Goal: Answer question/provide support: Share knowledge or assist other users

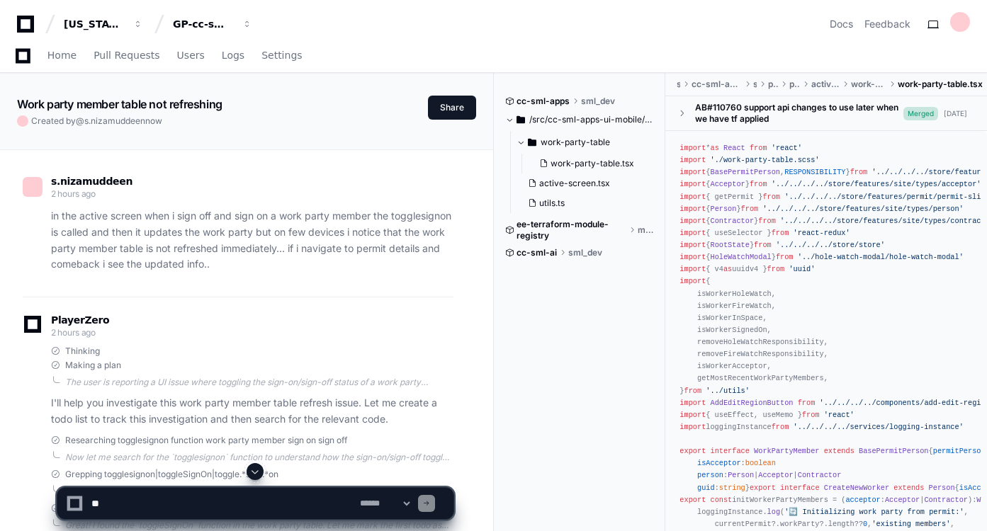
scroll to position [25486, 0]
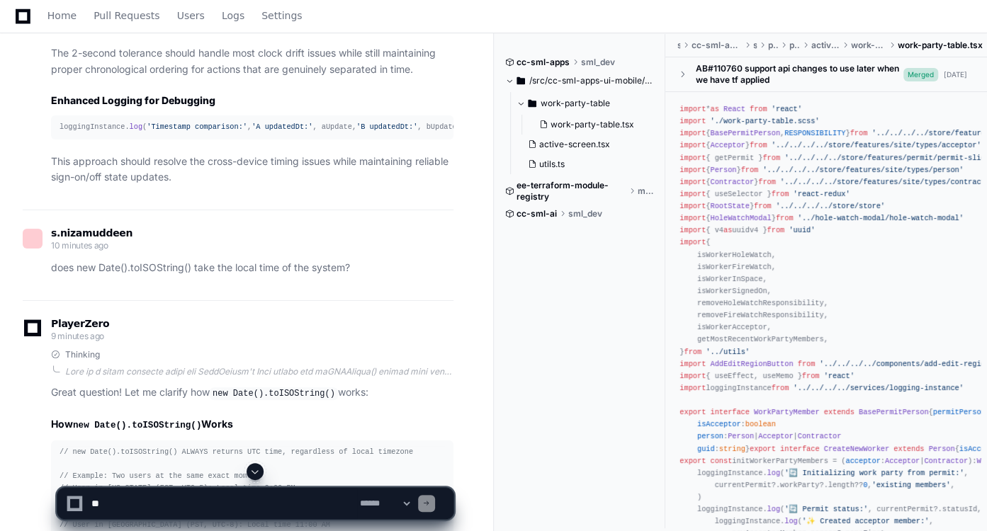
click at [232, 509] on textarea at bounding box center [223, 503] width 268 height 31
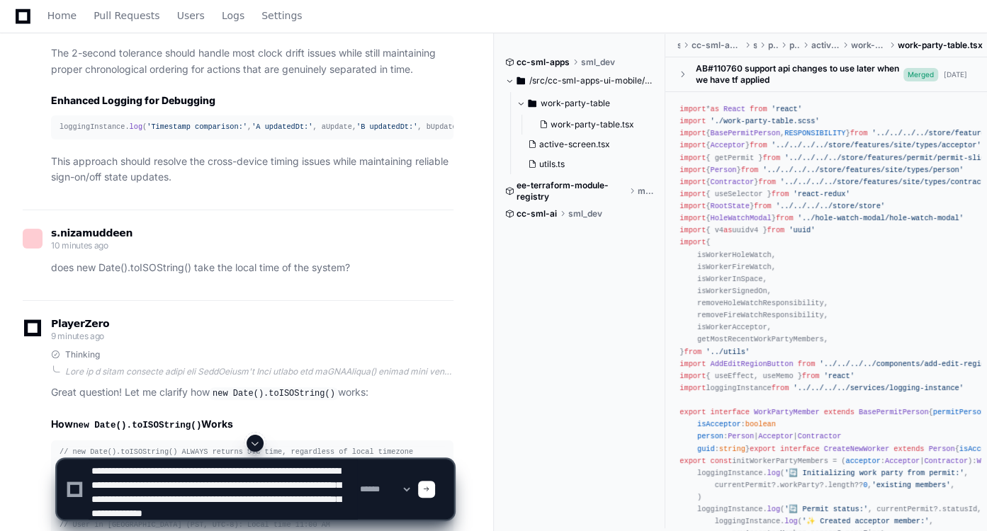
scroll to position [18, 0]
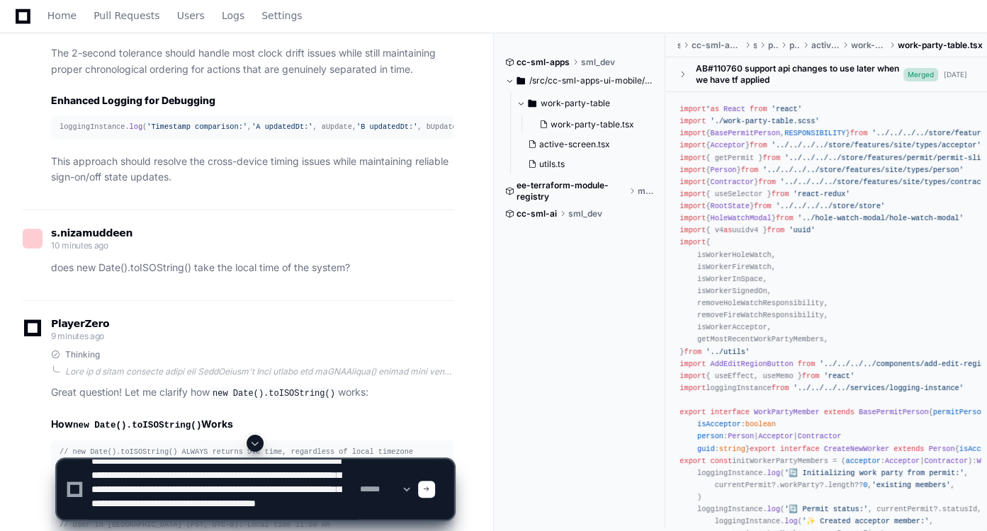
type textarea "**********"
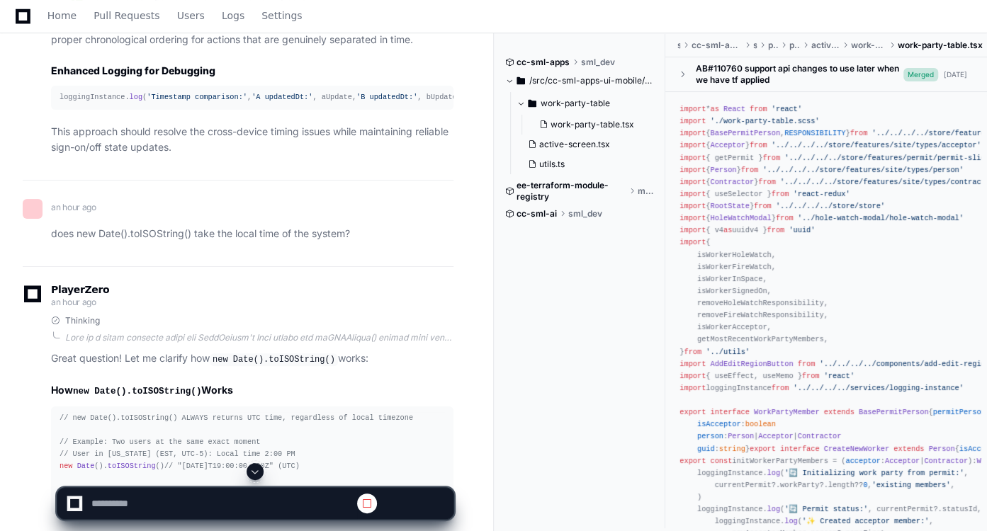
scroll to position [25511, 0]
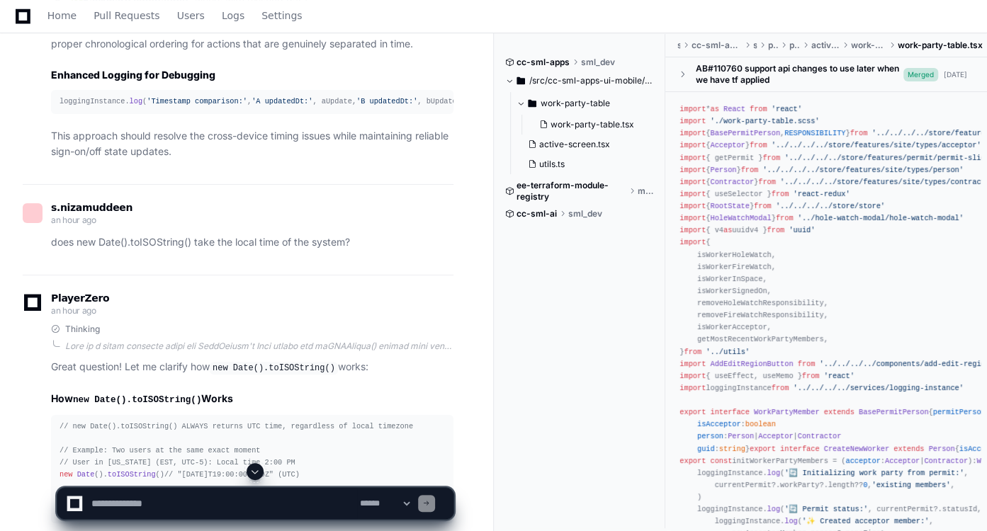
click at [260, 475] on span at bounding box center [254, 471] width 11 height 11
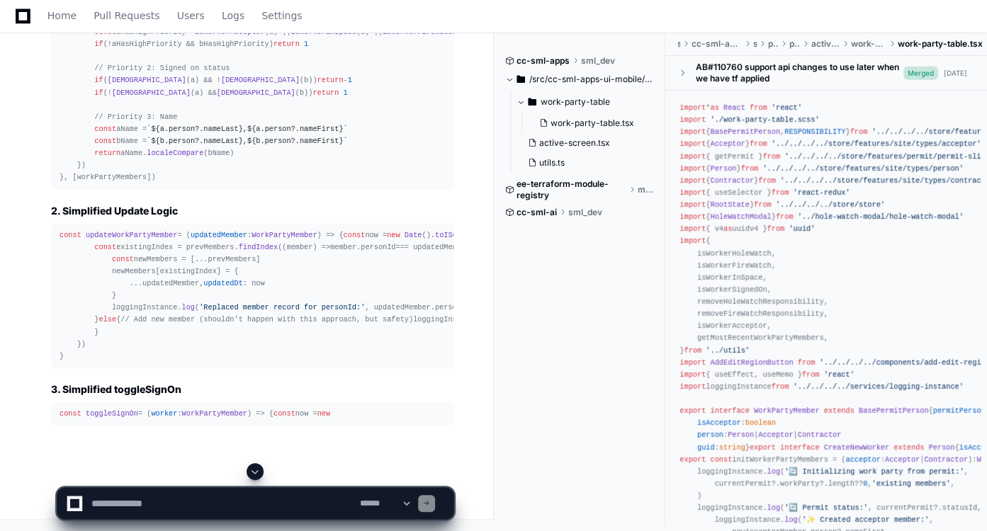
scroll to position [54076, 0]
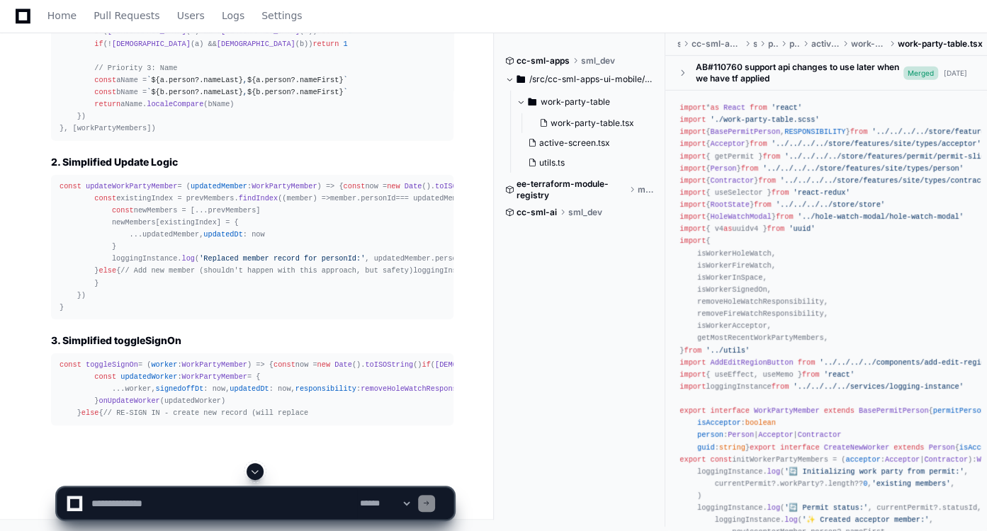
click at [260, 475] on span at bounding box center [254, 471] width 11 height 11
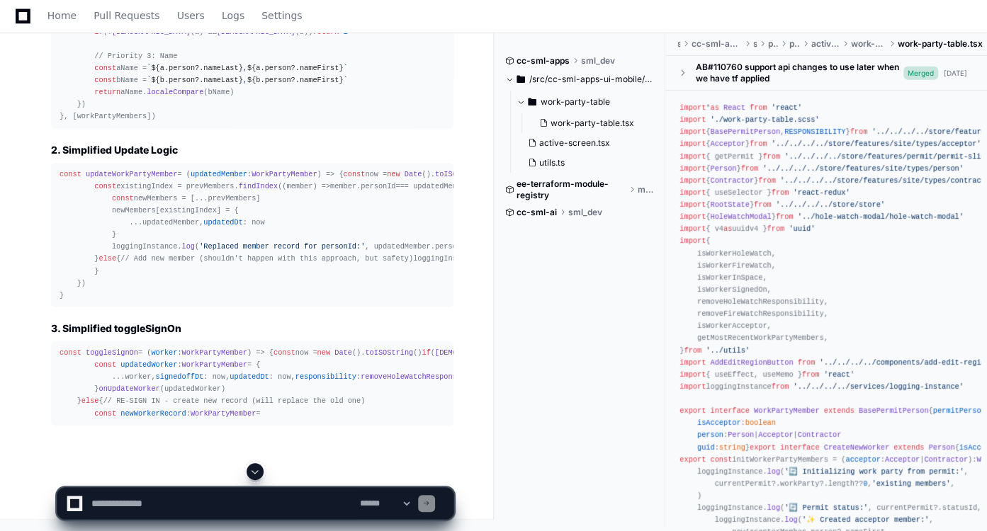
scroll to position [54328, 0]
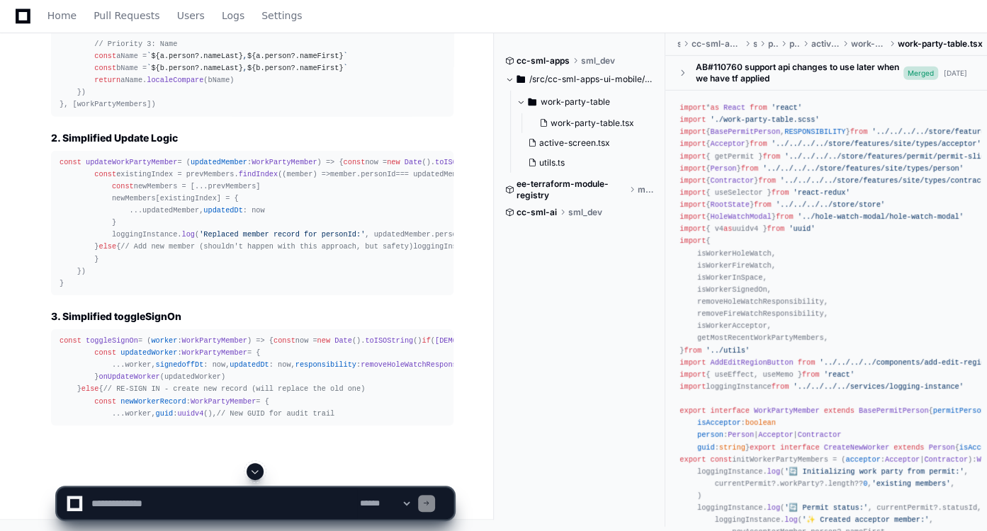
click at [259, 475] on span at bounding box center [254, 471] width 11 height 11
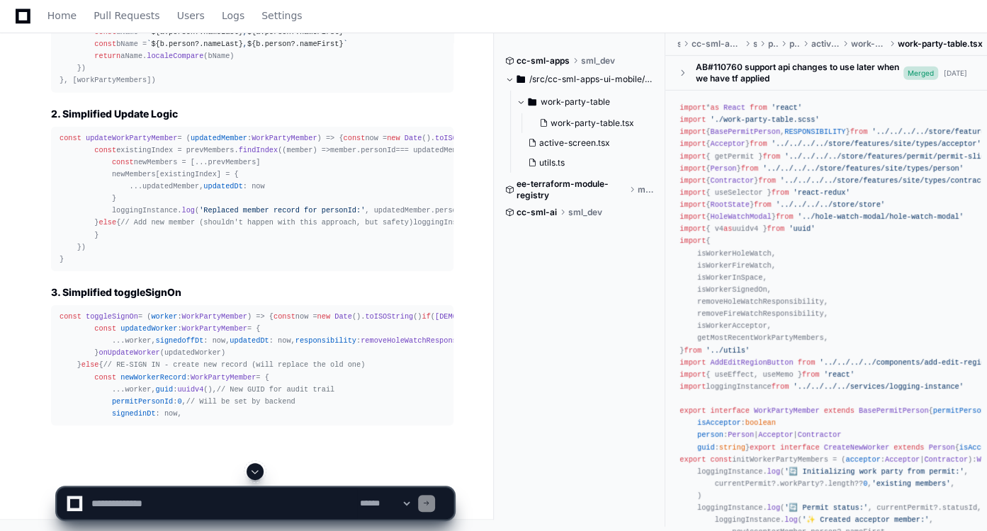
click at [259, 475] on span at bounding box center [254, 471] width 11 height 11
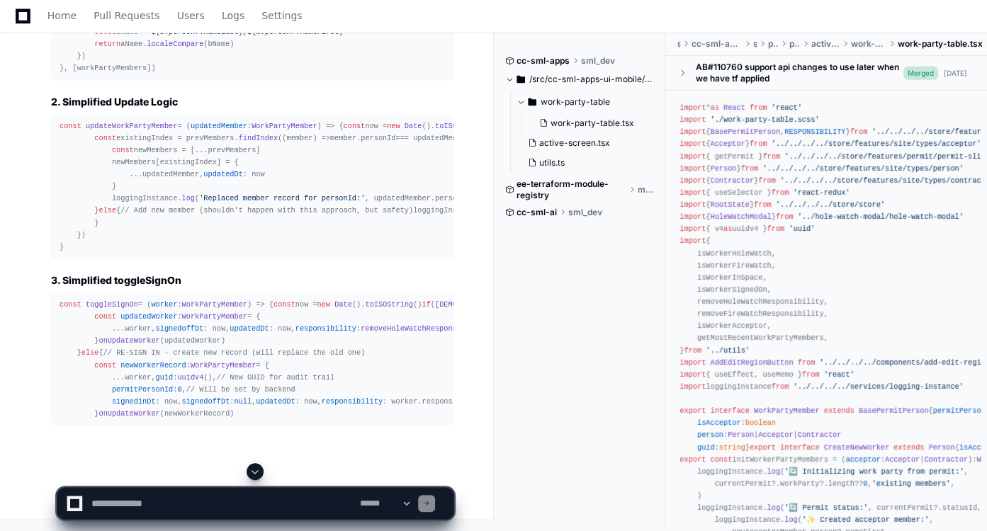
click at [259, 475] on span at bounding box center [254, 471] width 11 height 11
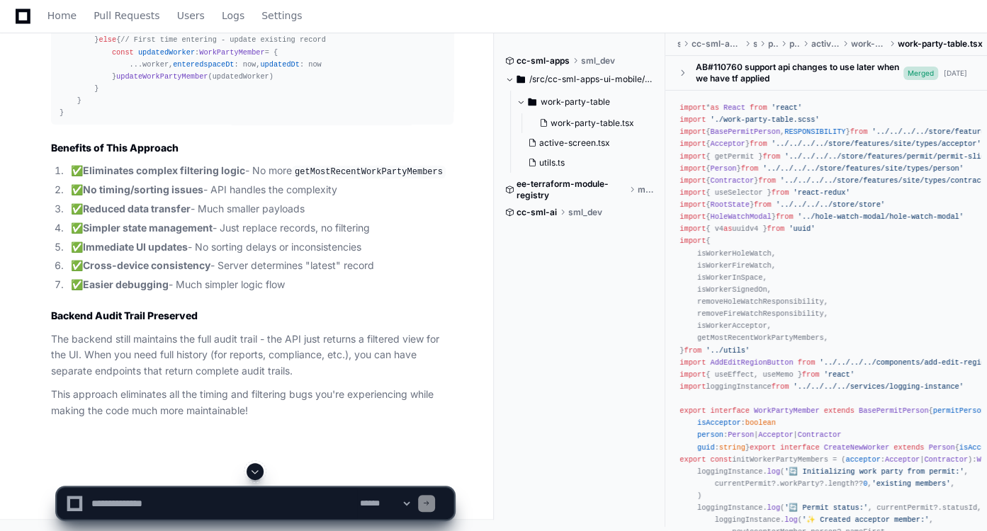
scroll to position [53196, 0]
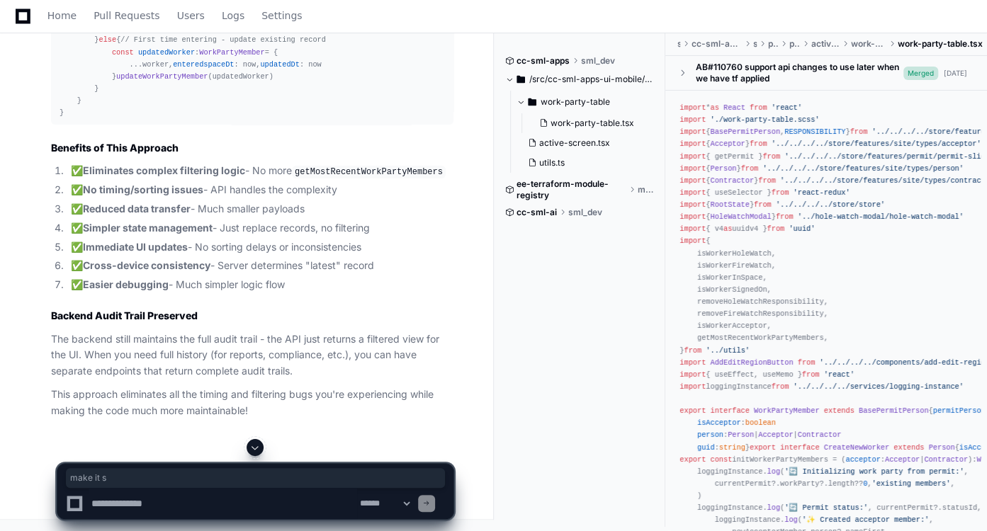
drag, startPoint x: 88, startPoint y: 84, endPoint x: 134, endPoint y: 79, distance: 46.2
drag, startPoint x: 188, startPoint y: 81, endPoint x: 387, endPoint y: 84, distance: 198.4
drag, startPoint x: 98, startPoint y: 98, endPoint x: 313, endPoint y: 98, distance: 214.6
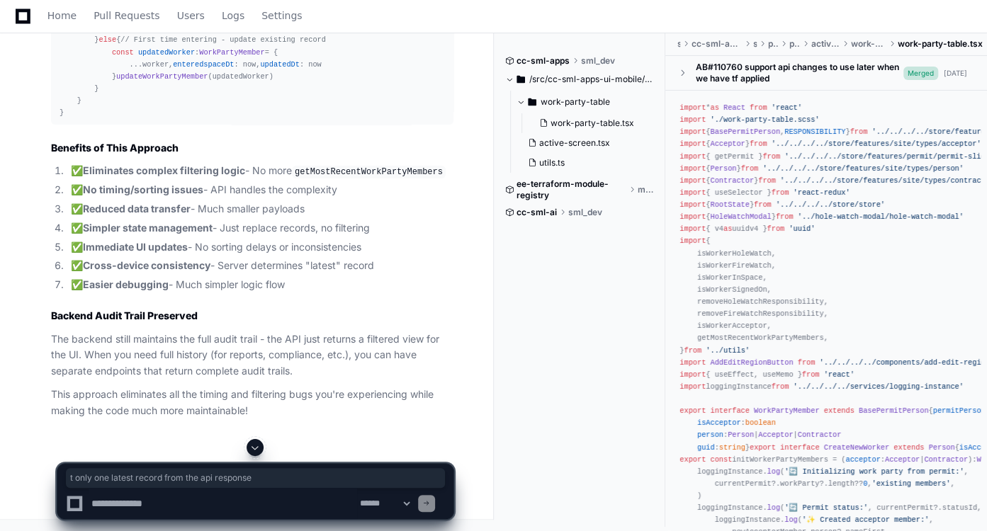
drag, startPoint x: 340, startPoint y: 100, endPoint x: 423, endPoint y: 101, distance: 82.9
drag, startPoint x: 93, startPoint y: 123, endPoint x: 222, endPoint y: 118, distance: 129.8
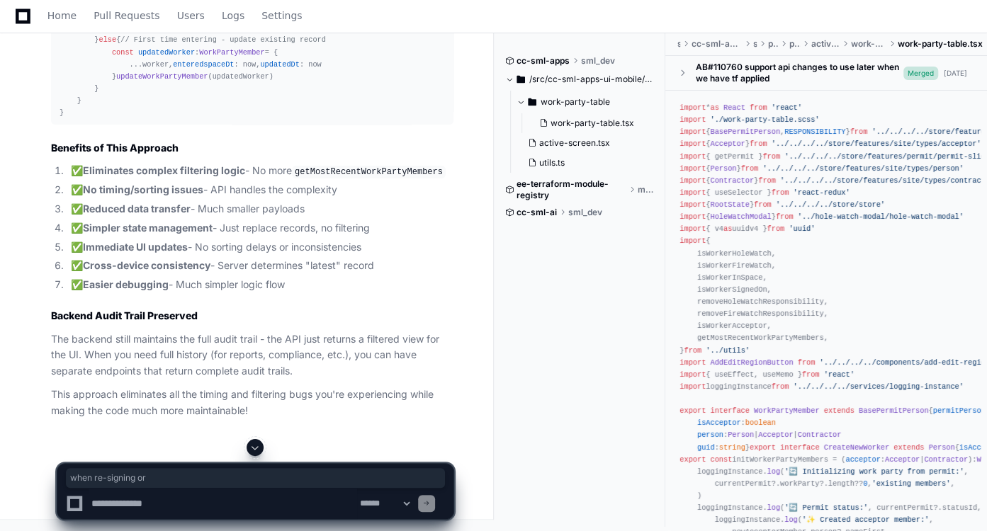
drag, startPoint x: 255, startPoint y: 119, endPoint x: 364, endPoint y: 119, distance: 109.1
drag, startPoint x: 75, startPoint y: 153, endPoint x: 123, endPoint y: 151, distance: 48.2
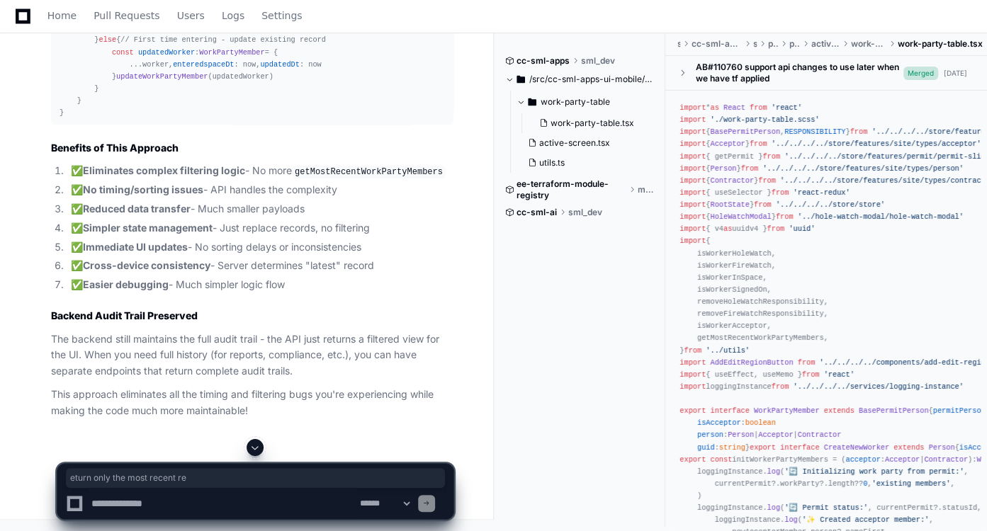
drag, startPoint x: 149, startPoint y: 149, endPoint x: 285, endPoint y: 148, distance: 136.0
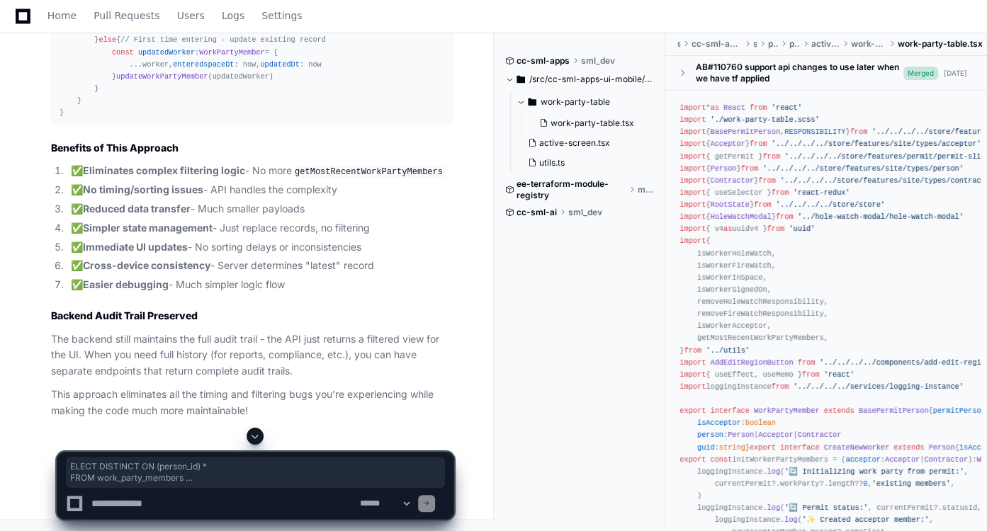
drag, startPoint x: 62, startPoint y: 115, endPoint x: 296, endPoint y: 145, distance: 236.3
drag, startPoint x: 311, startPoint y: 152, endPoint x: 50, endPoint y: 109, distance: 264.1
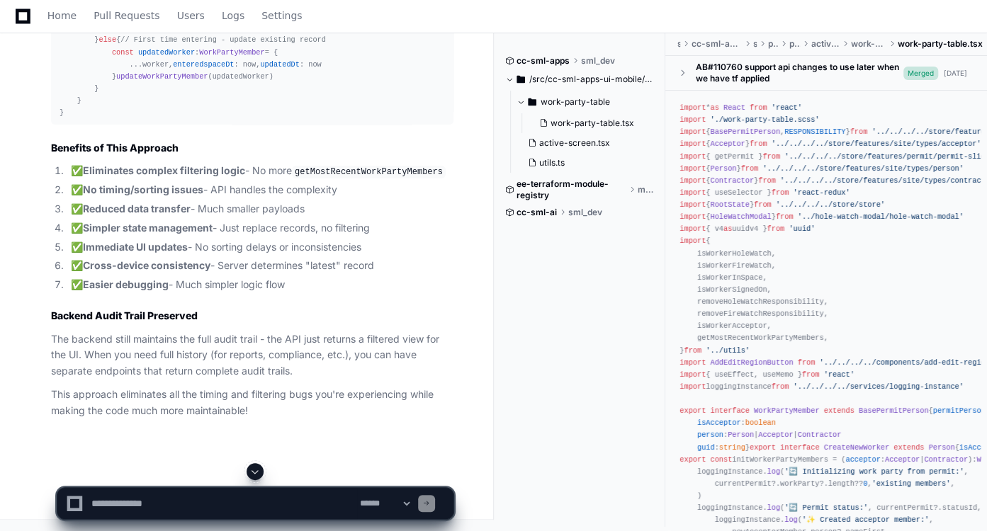
scroll to position [52460, 0]
